Goal: Task Accomplishment & Management: Use online tool/utility

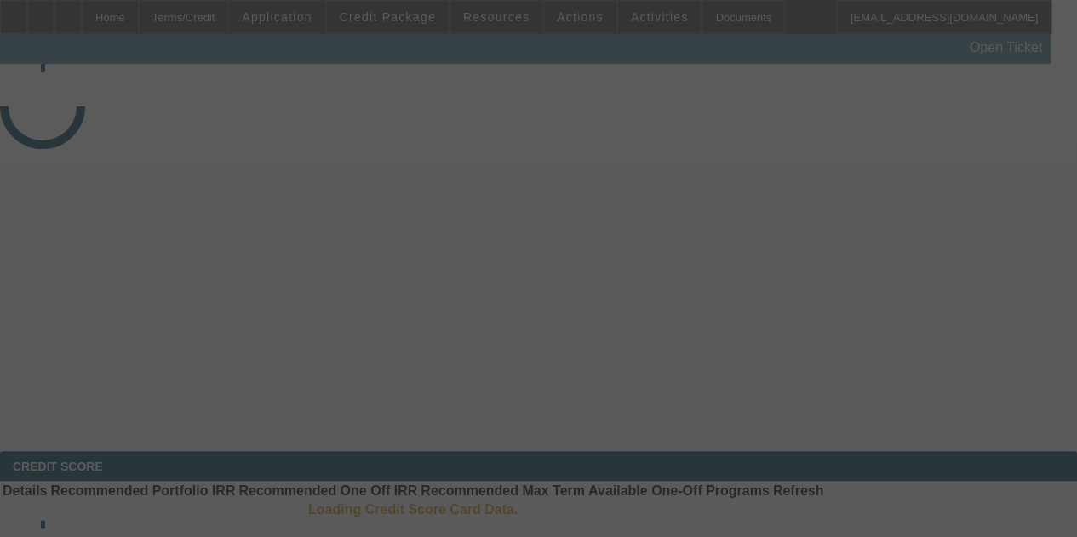
select select "4"
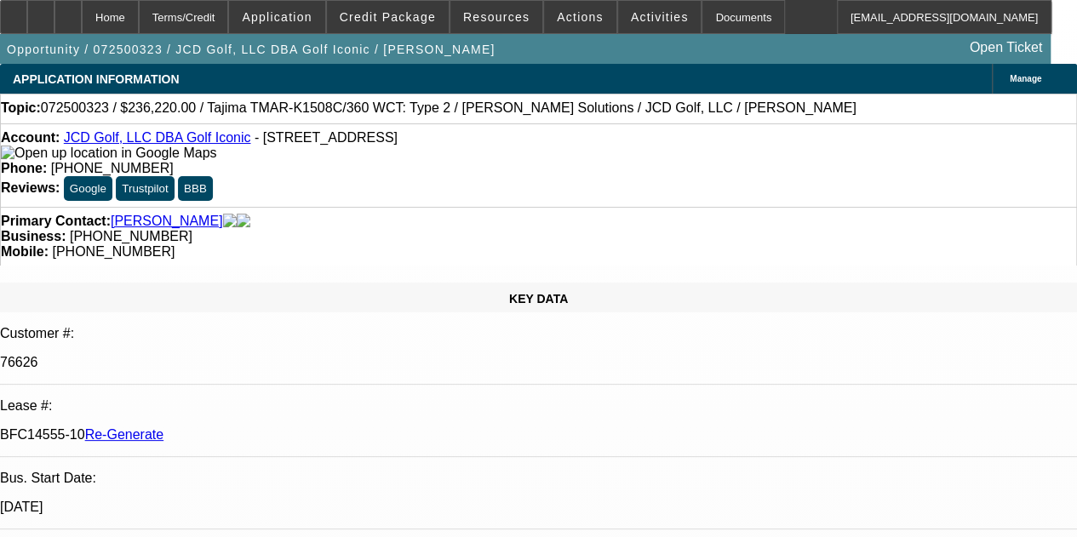
select select "0"
select select "2"
select select "0"
select select "6"
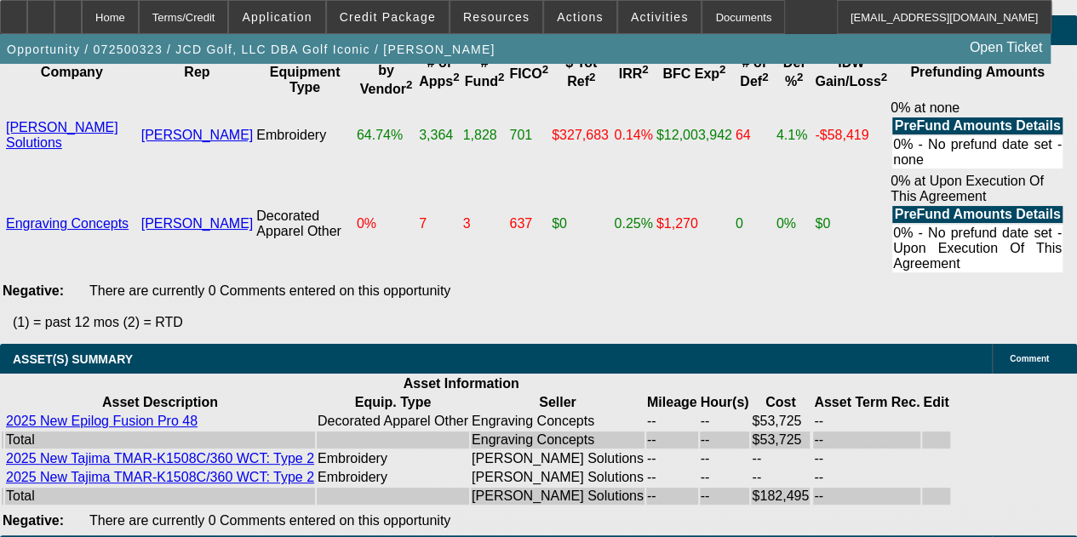
scroll to position [4234, 0]
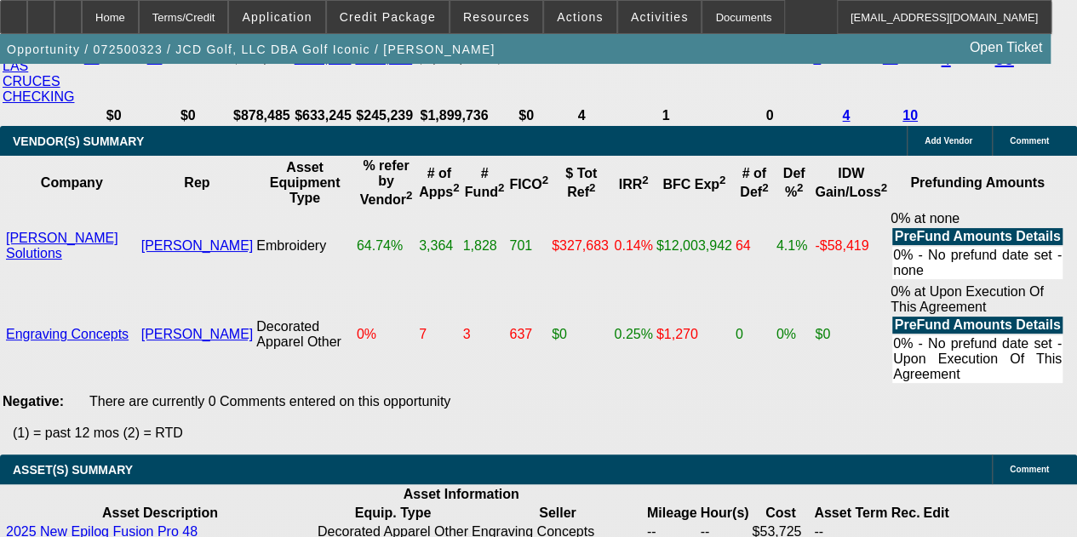
drag, startPoint x: 477, startPoint y: 526, endPoint x: 345, endPoint y: 535, distance: 132.4
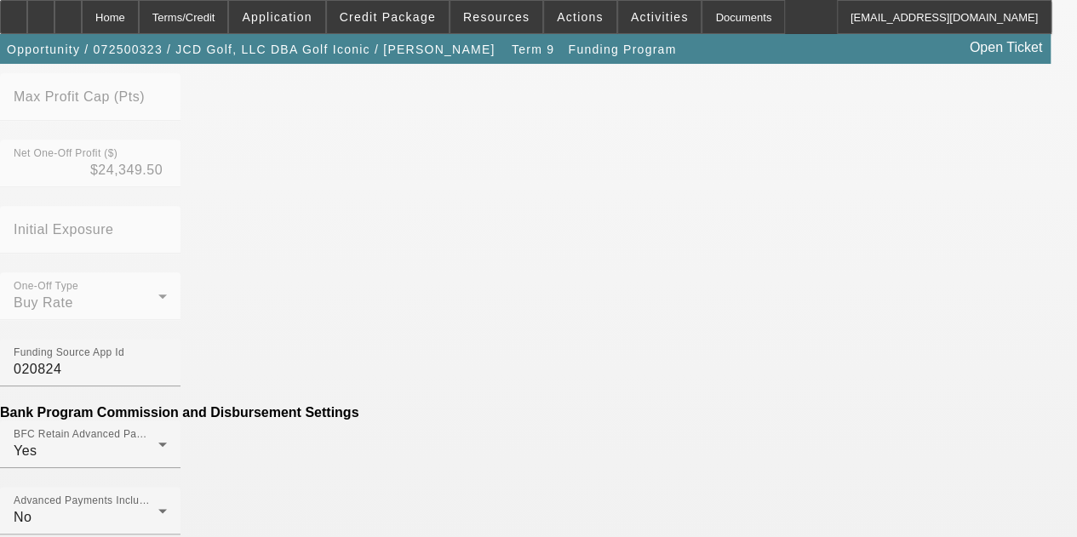
scroll to position [738, 0]
